Goal: Task Accomplishment & Management: Use online tool/utility

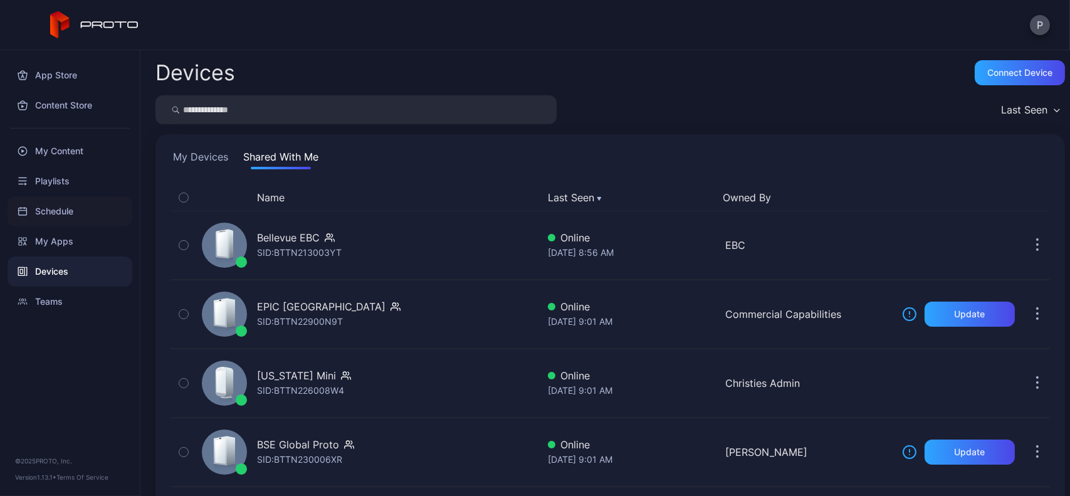
scroll to position [1009, 0]
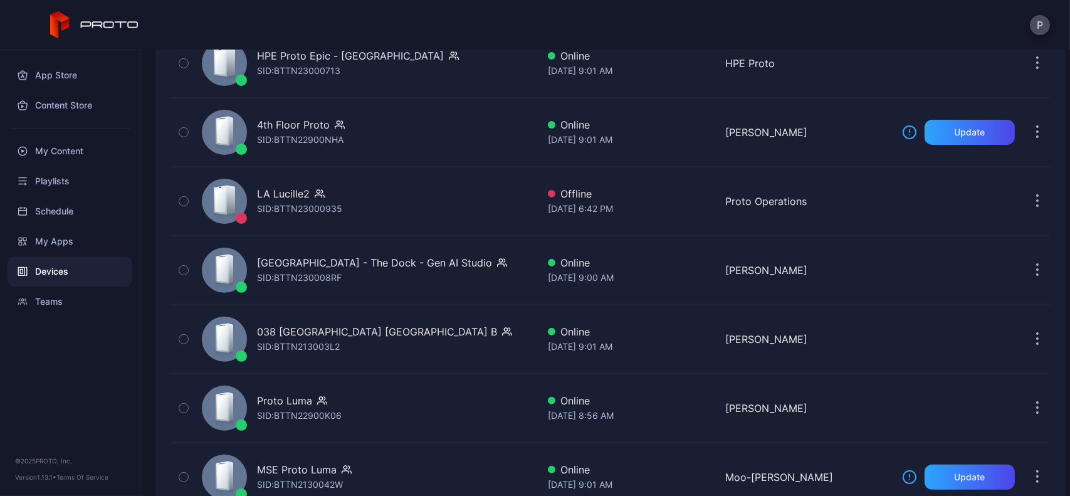
click at [99, 258] on div "Devices" at bounding box center [70, 271] width 125 height 30
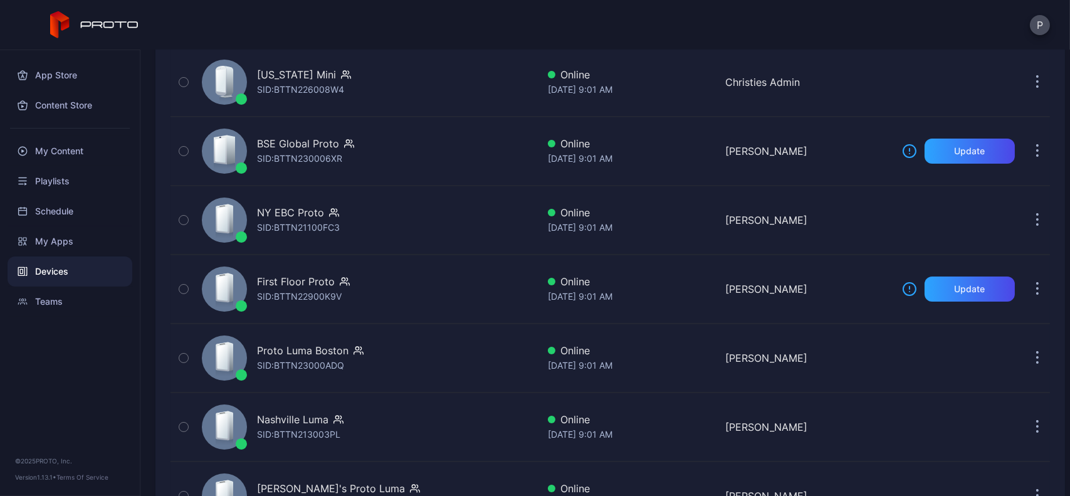
scroll to position [0, 0]
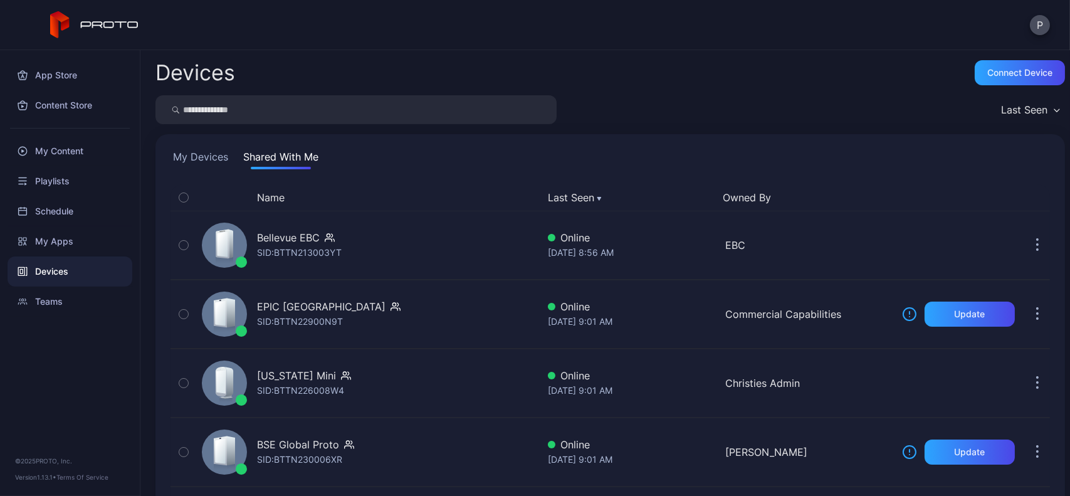
click at [394, 114] on input "search" at bounding box center [355, 109] width 401 height 29
type input "****"
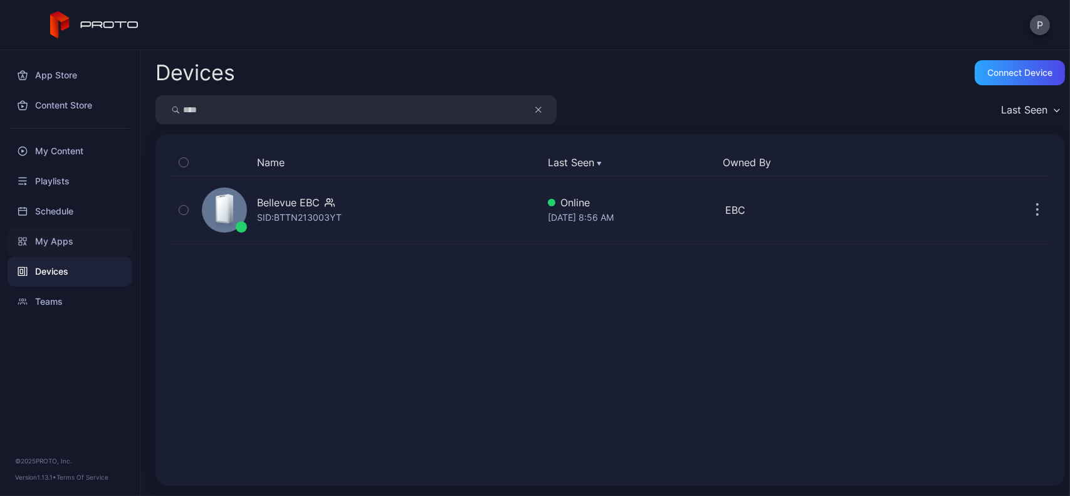
click at [71, 241] on div "My Apps" at bounding box center [70, 241] width 125 height 30
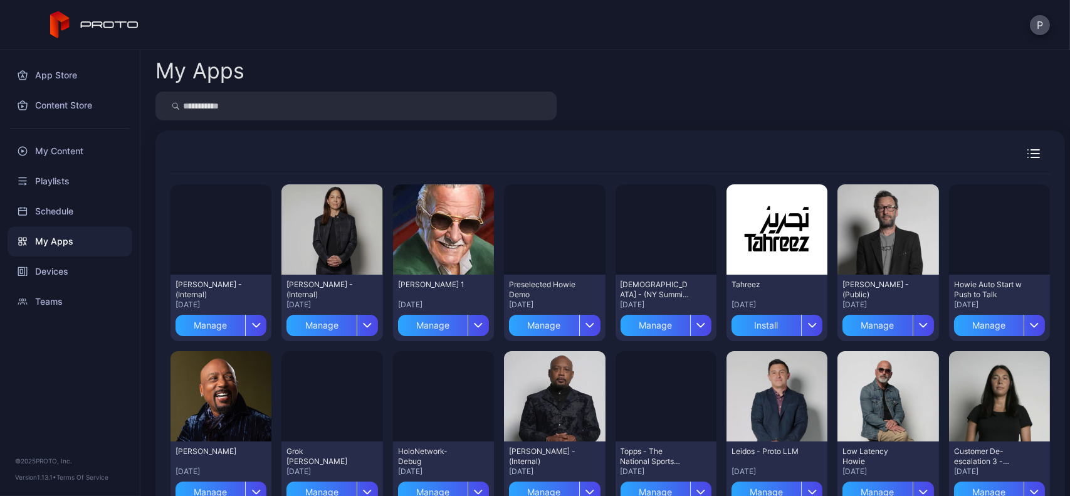
click at [353, 106] on input "search" at bounding box center [355, 105] width 401 height 29
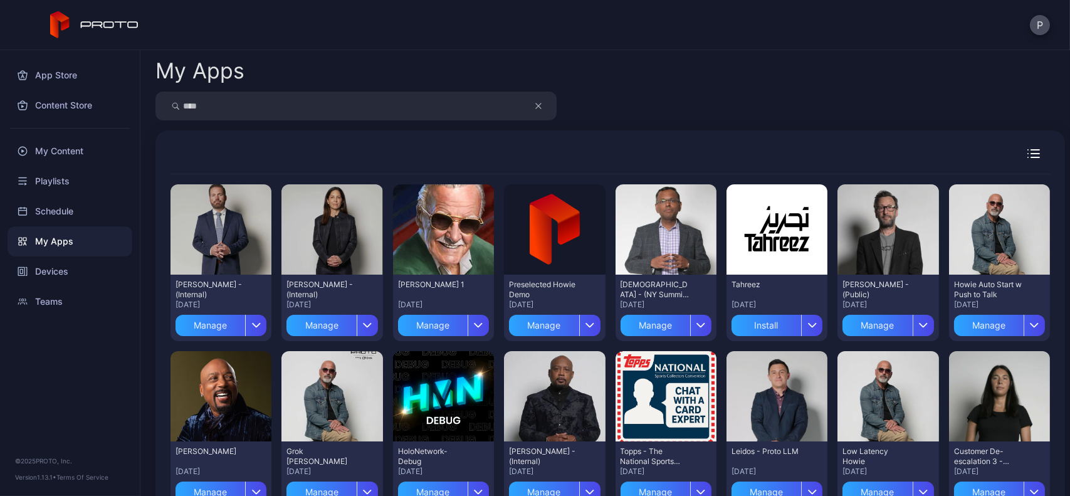
type input "****"
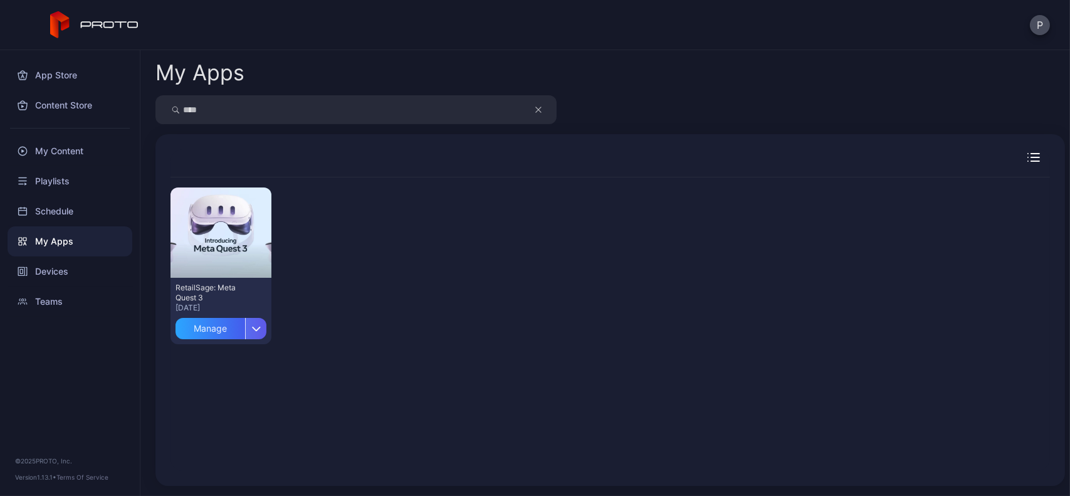
click at [258, 321] on div "button" at bounding box center [255, 328] width 21 height 21
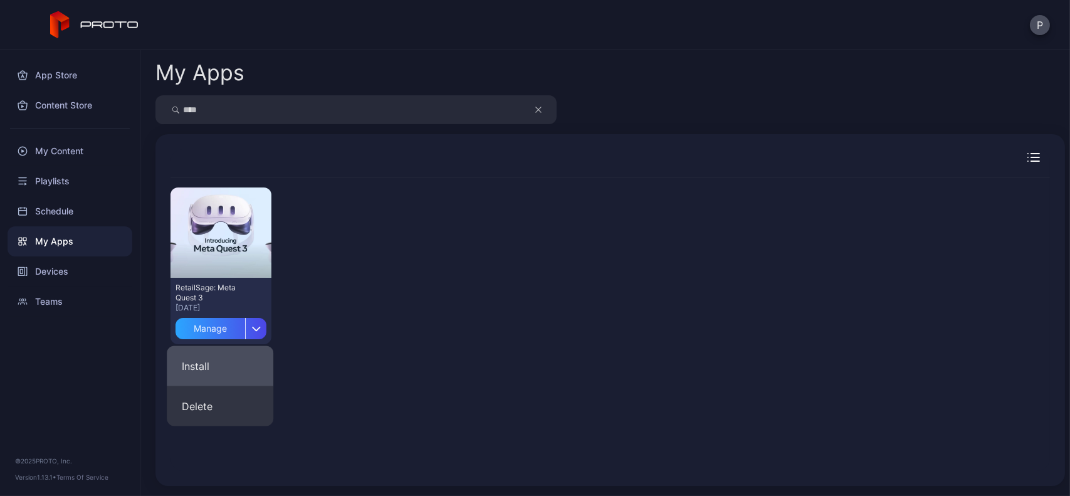
click at [245, 368] on button "Install" at bounding box center [220, 366] width 107 height 40
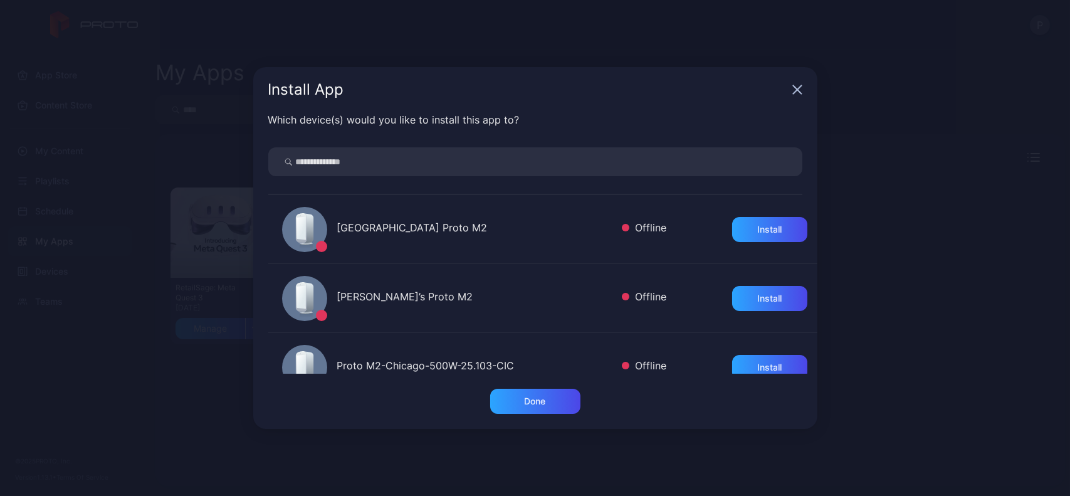
click at [426, 162] on input "search" at bounding box center [535, 161] width 534 height 29
type input "****"
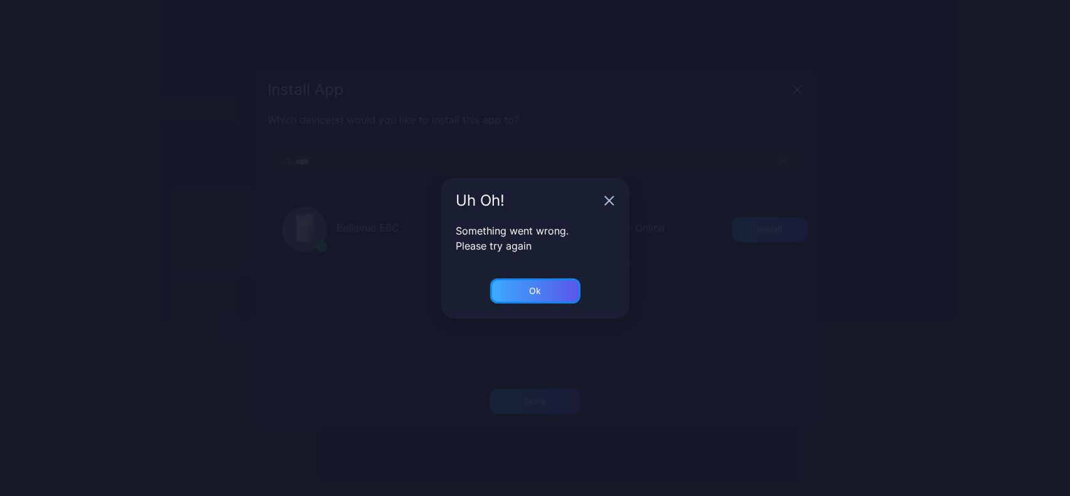
click at [524, 284] on div "Ok" at bounding box center [535, 290] width 90 height 25
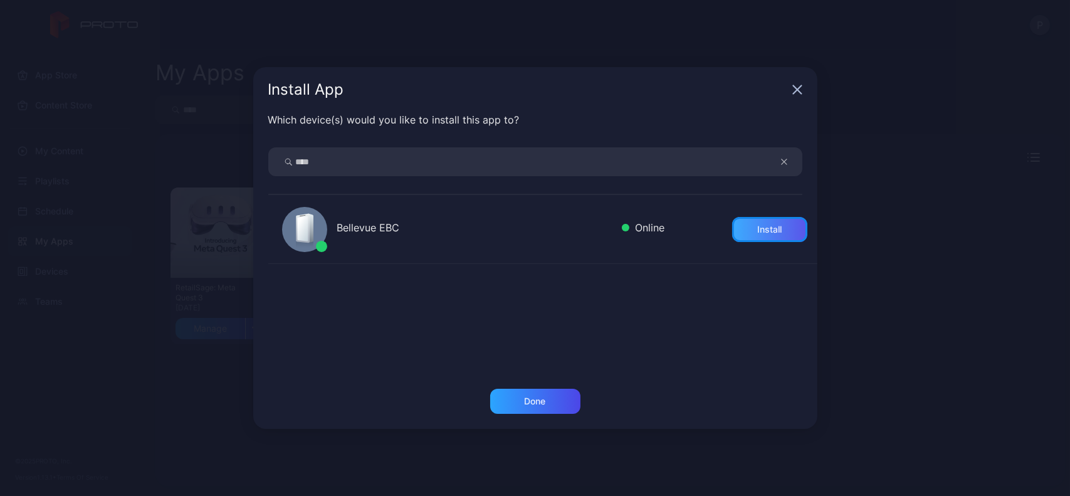
click at [732, 220] on div "Install" at bounding box center [769, 229] width 75 height 25
click at [545, 398] on div "Done" at bounding box center [534, 401] width 21 height 10
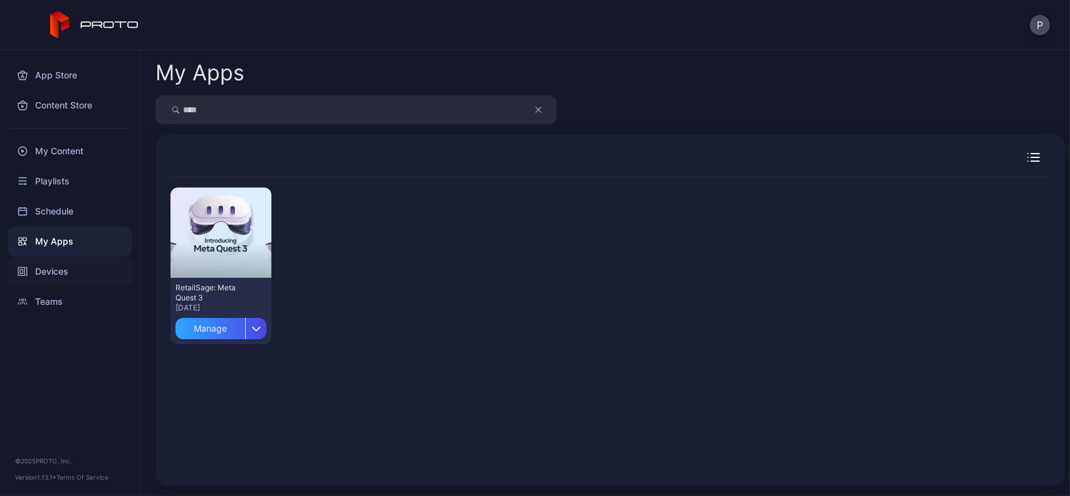
click at [58, 262] on div "Devices" at bounding box center [70, 271] width 125 height 30
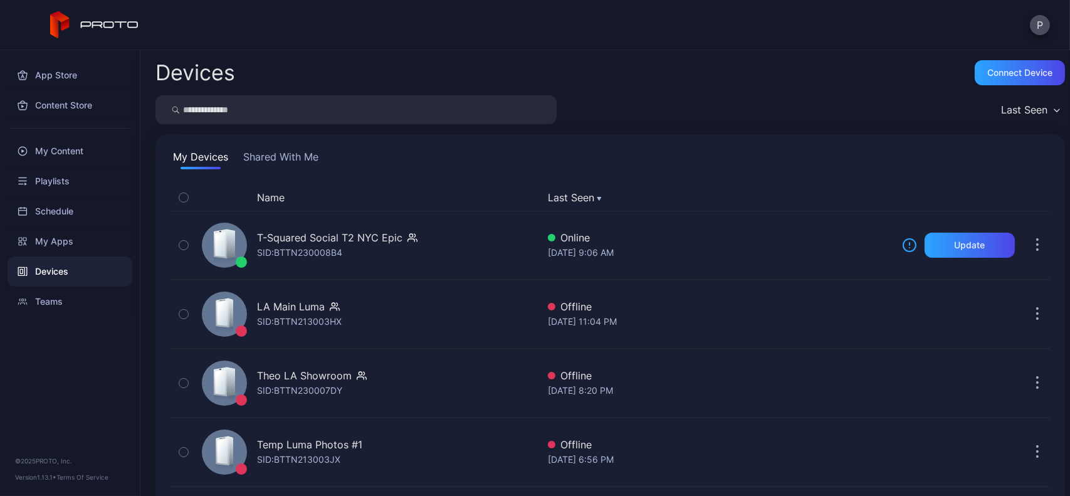
click at [316, 96] on input "search" at bounding box center [355, 109] width 401 height 29
type input "****"
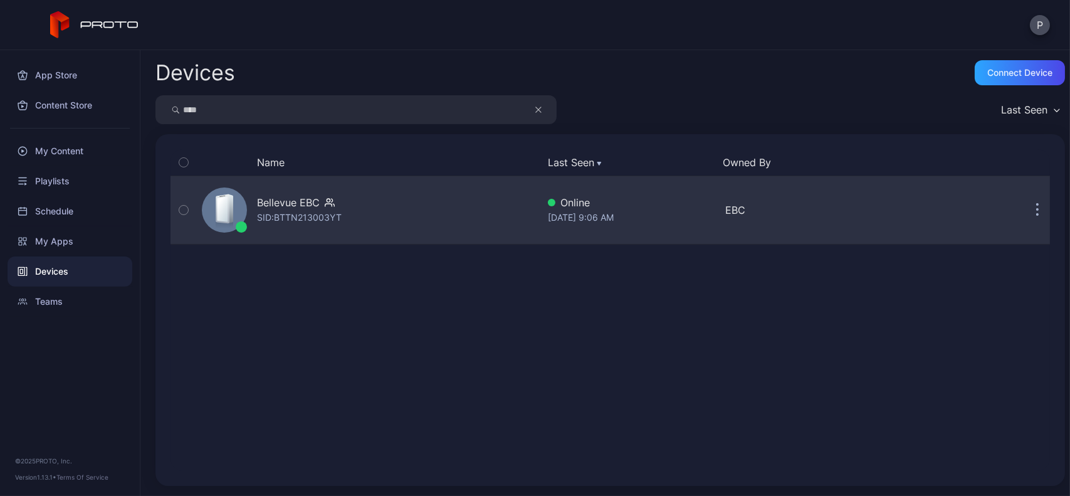
click at [399, 230] on div "Bellevue EBC SID: BTTN213003YT" at bounding box center [367, 210] width 341 height 63
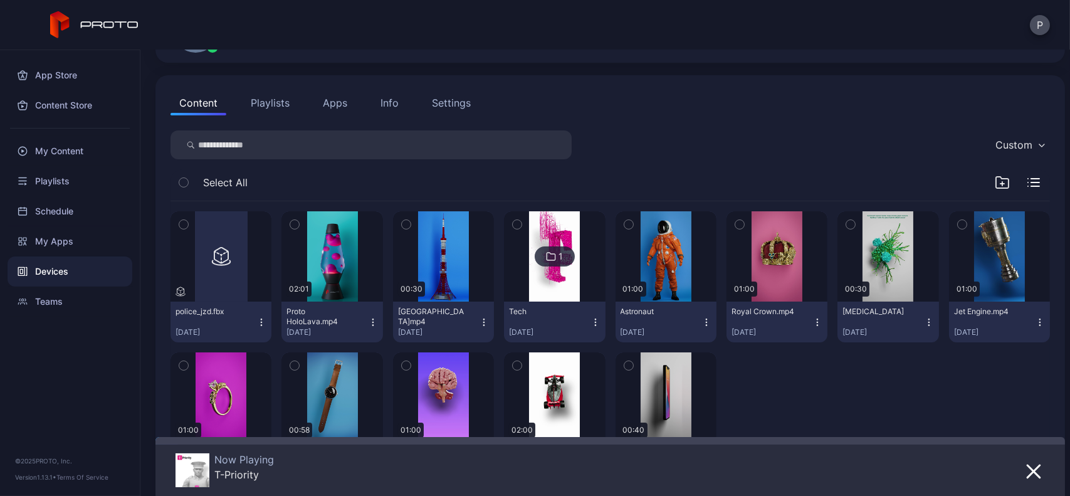
scroll to position [104, 0]
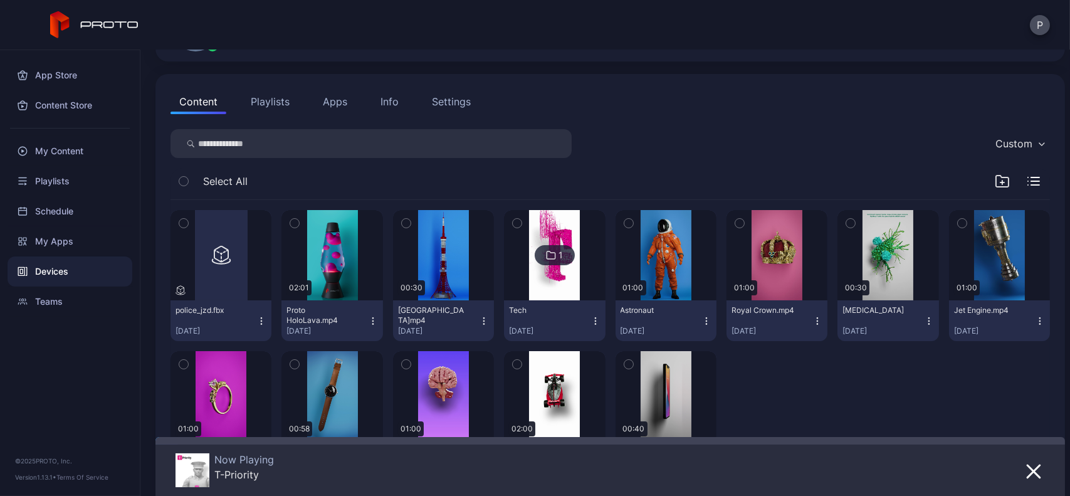
click at [338, 113] on button "Apps" at bounding box center [335, 101] width 42 height 25
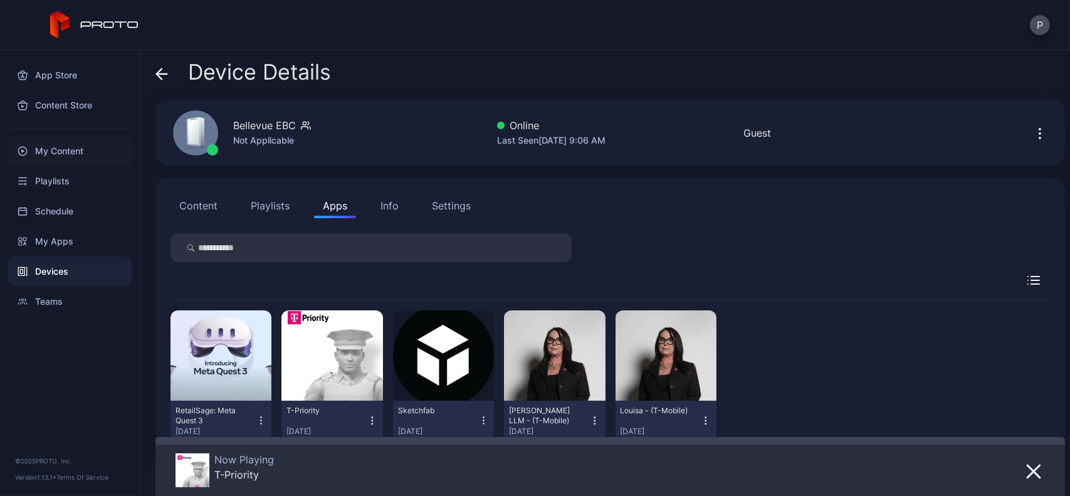
click at [81, 148] on div "My Content" at bounding box center [70, 151] width 125 height 30
